Goal: Task Accomplishment & Management: Use online tool/utility

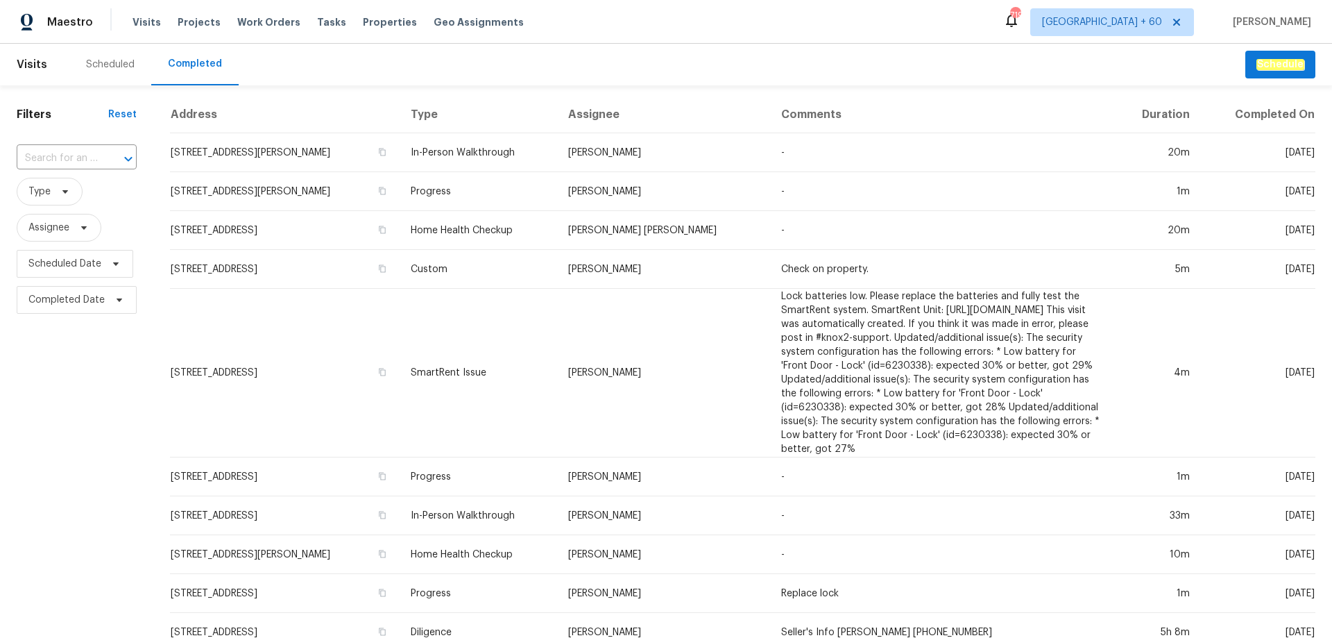
click at [74, 161] on input "text" at bounding box center [57, 159] width 81 height 22
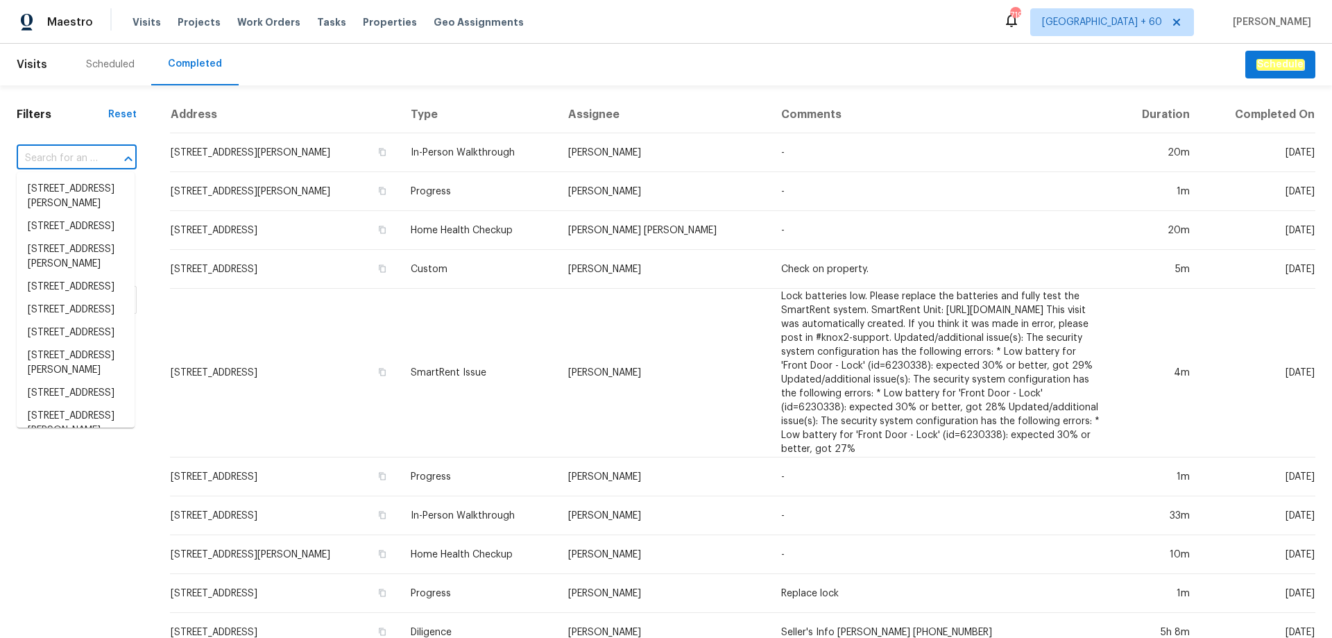
paste input "121 Coley Rd, Salisbury, NC 28146"
type input "121 Coley Rd, Salisbury, NC 28146"
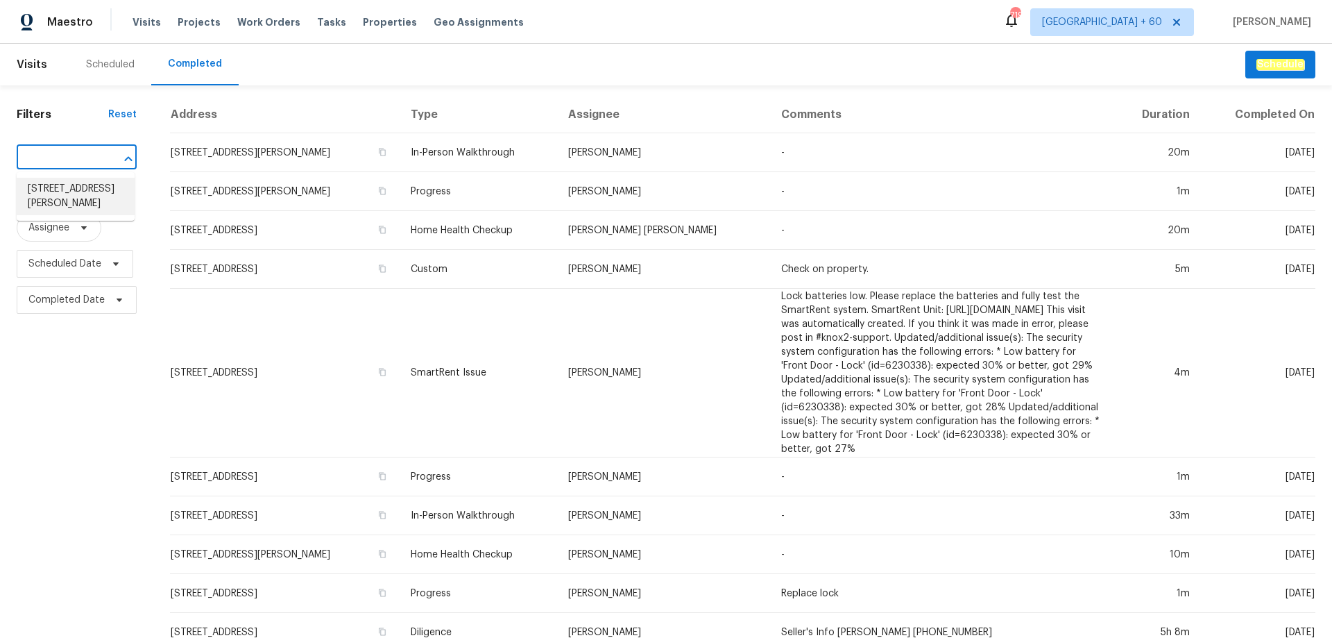
click at [70, 182] on li "121 Coley Rd, Salisbury, NC 28146" at bounding box center [76, 196] width 118 height 37
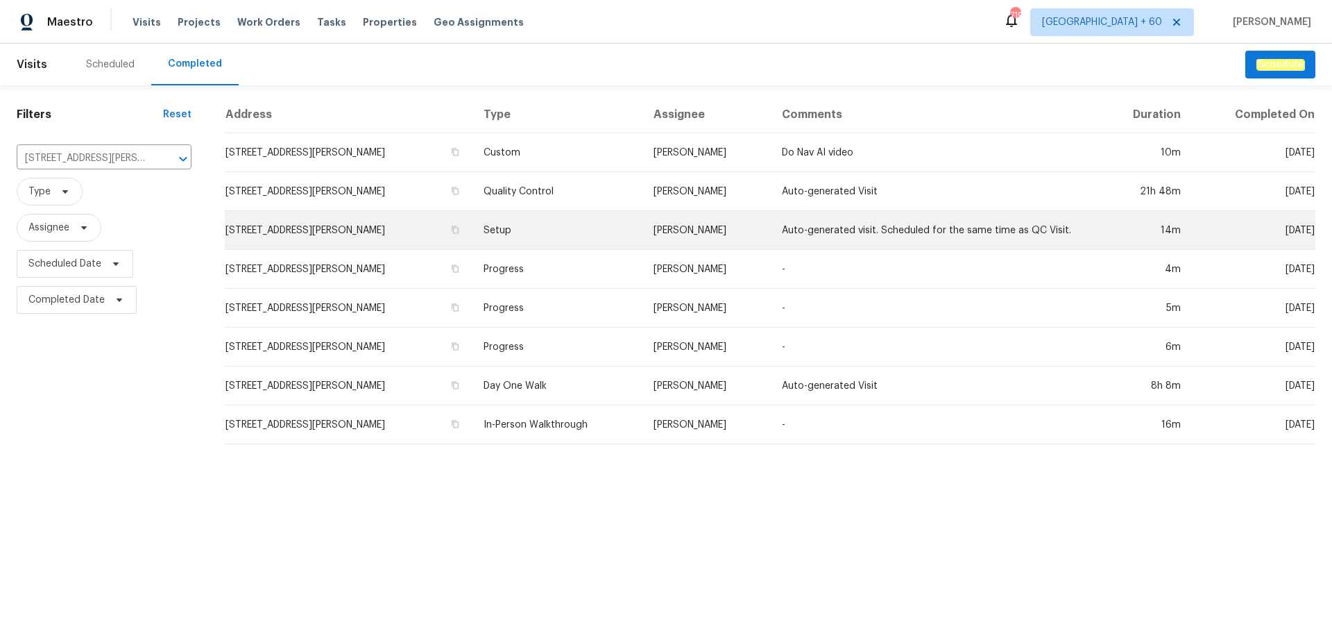
click at [581, 221] on td "Setup" at bounding box center [558, 230] width 170 height 39
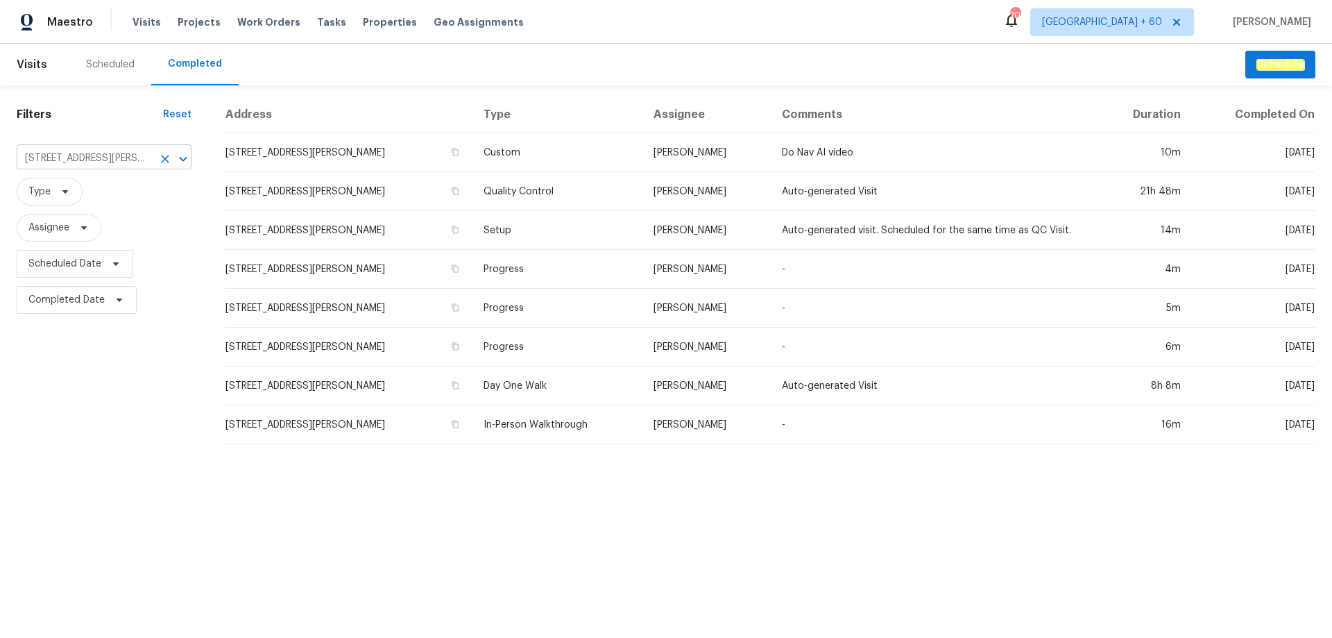
click at [94, 159] on input "121 Coley Rd, Salisbury, NC 28146" at bounding box center [85, 159] width 136 height 22
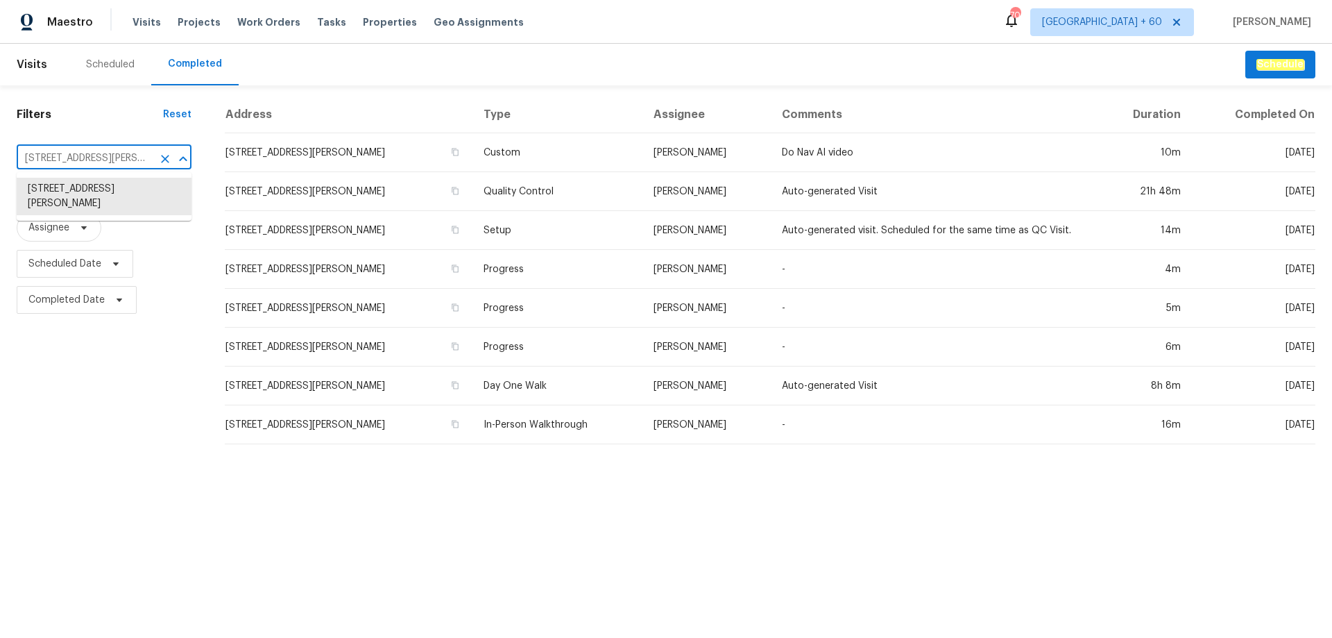
paste input "901 Waterspout Way, Gastonia, NC 28054"
type input "901 Waterspout Way, Gastonia, NC 28054"
click at [104, 187] on li "901 Waterspout Way, Gastonia, NC 28054" at bounding box center [104, 189] width 175 height 23
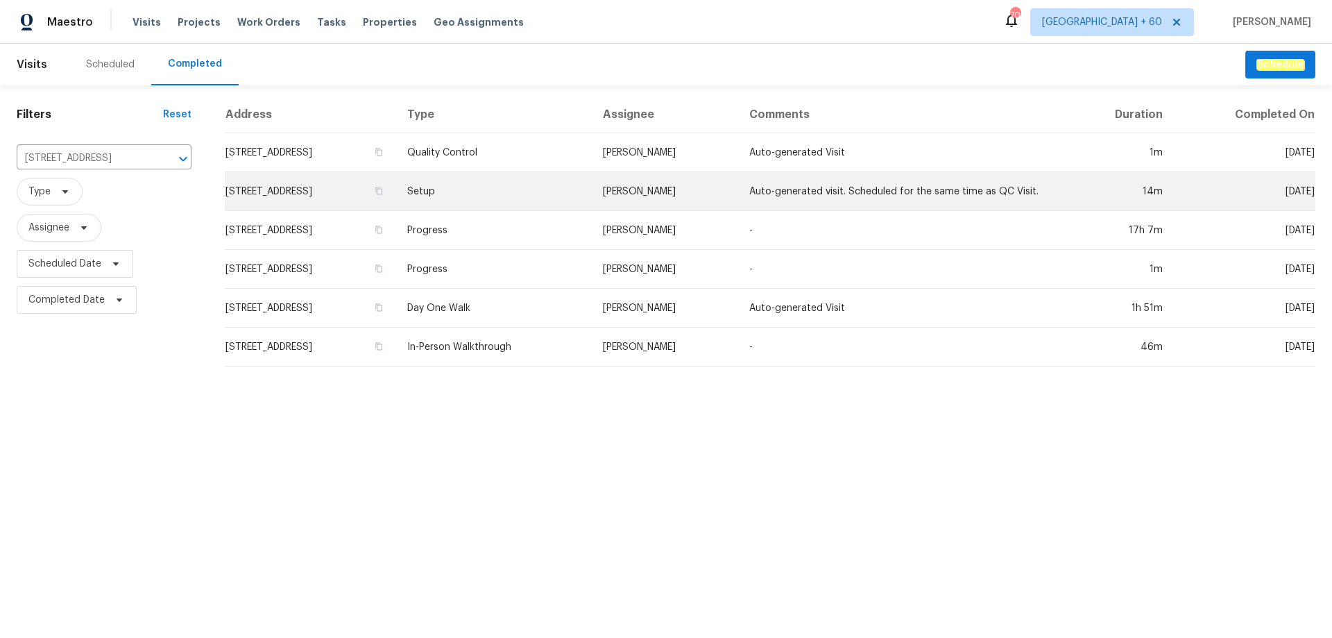
click at [591, 206] on td "Setup" at bounding box center [493, 191] width 195 height 39
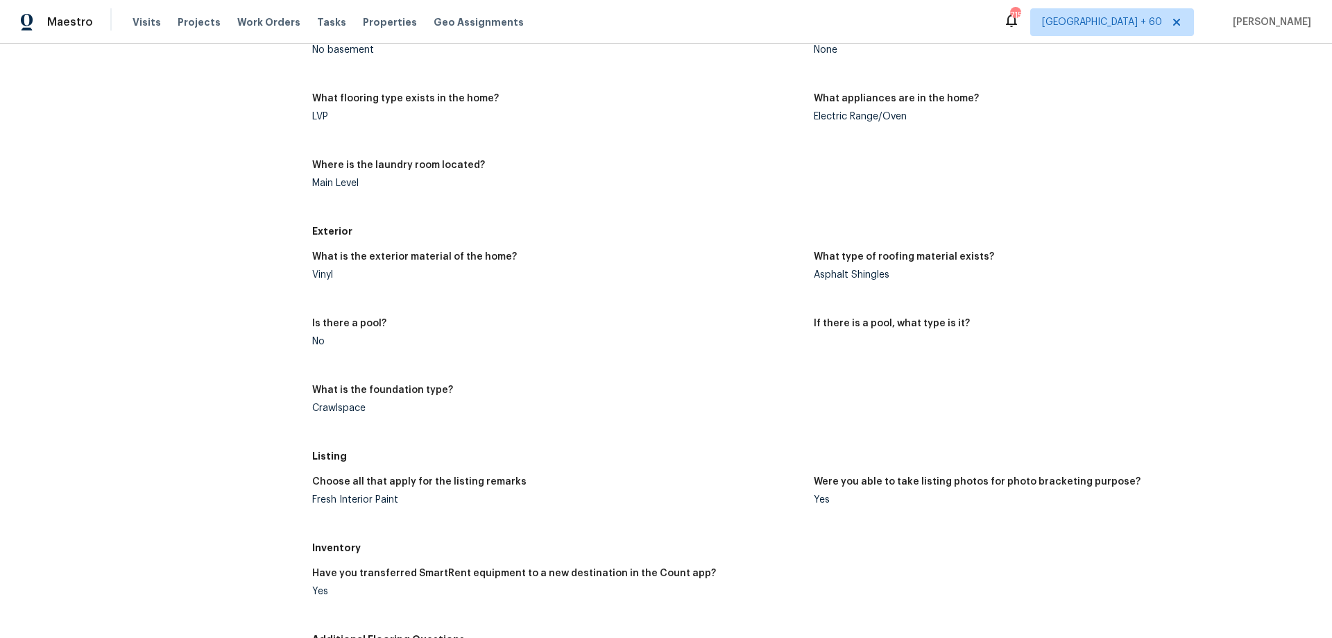
scroll to position [486, 0]
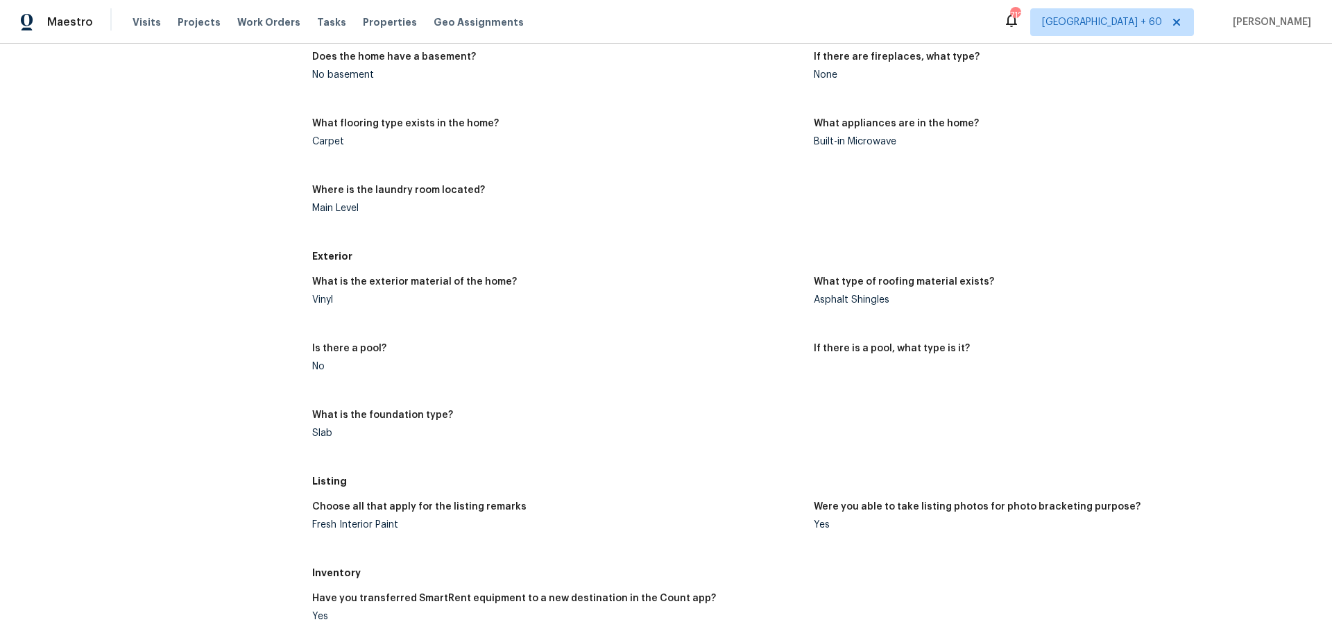
scroll to position [506, 0]
